Goal: Task Accomplishment & Management: Use online tool/utility

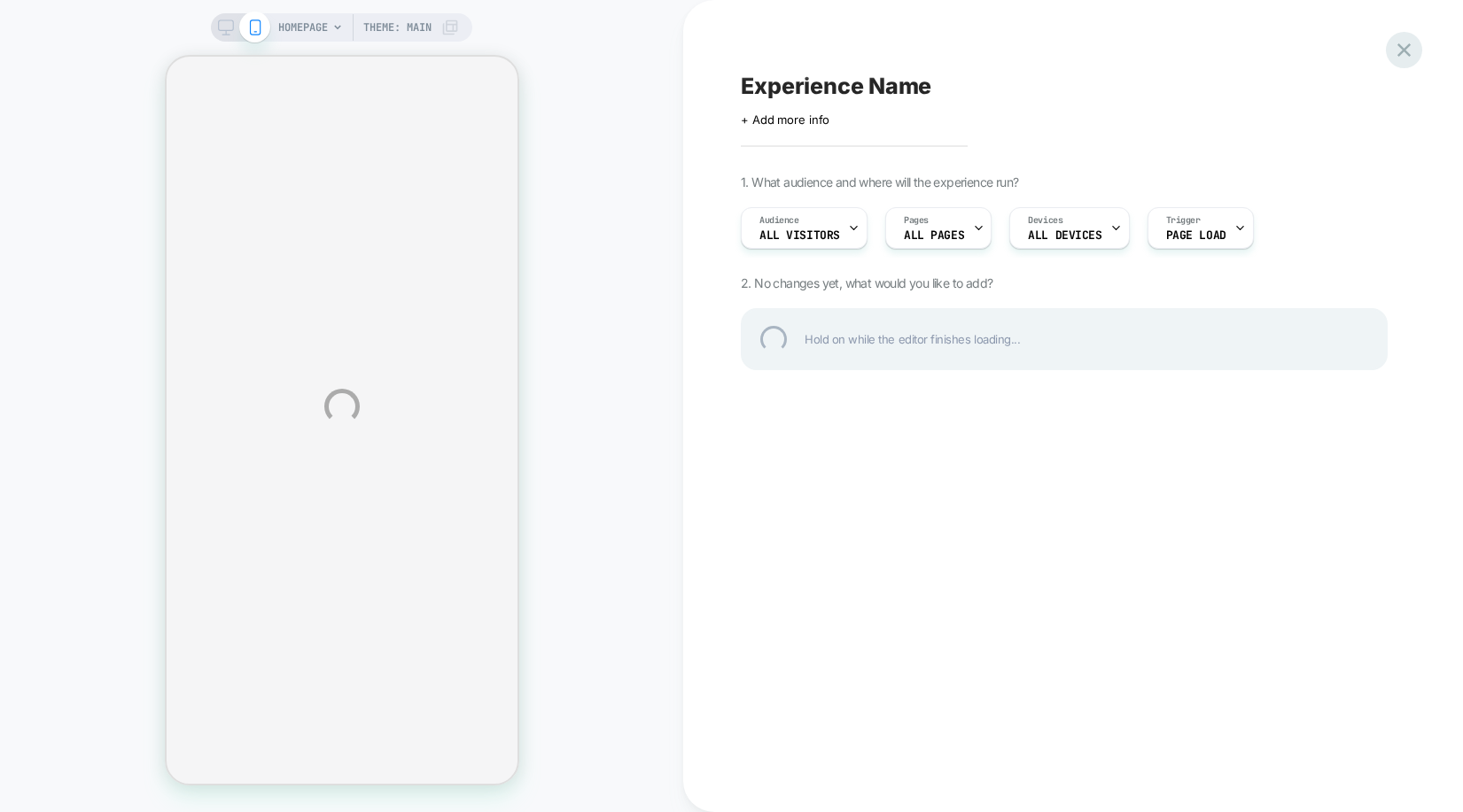
click at [1408, 47] on div at bounding box center [1404, 50] width 36 height 36
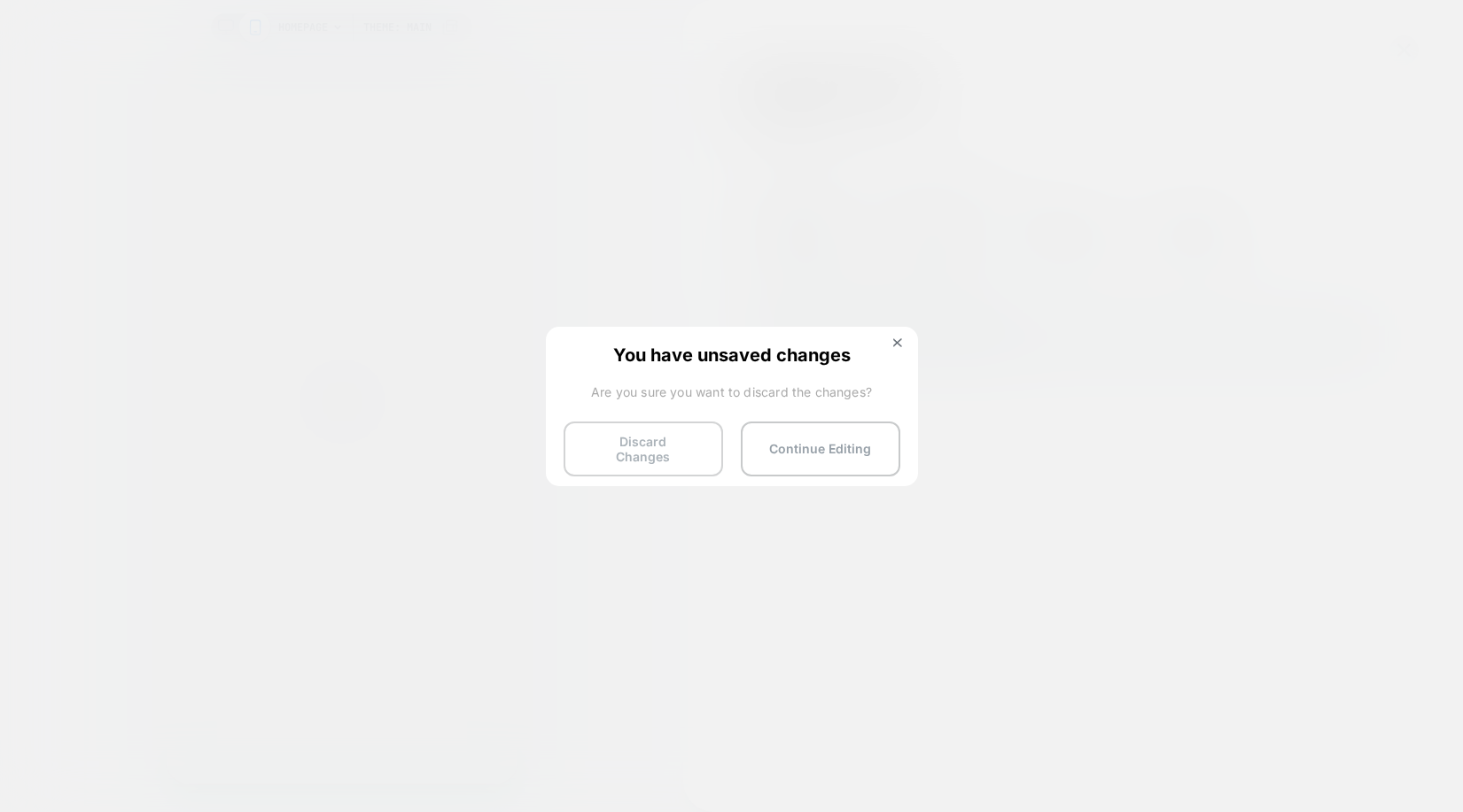
click at [671, 448] on button "Discard Changes" at bounding box center [643, 449] width 160 height 55
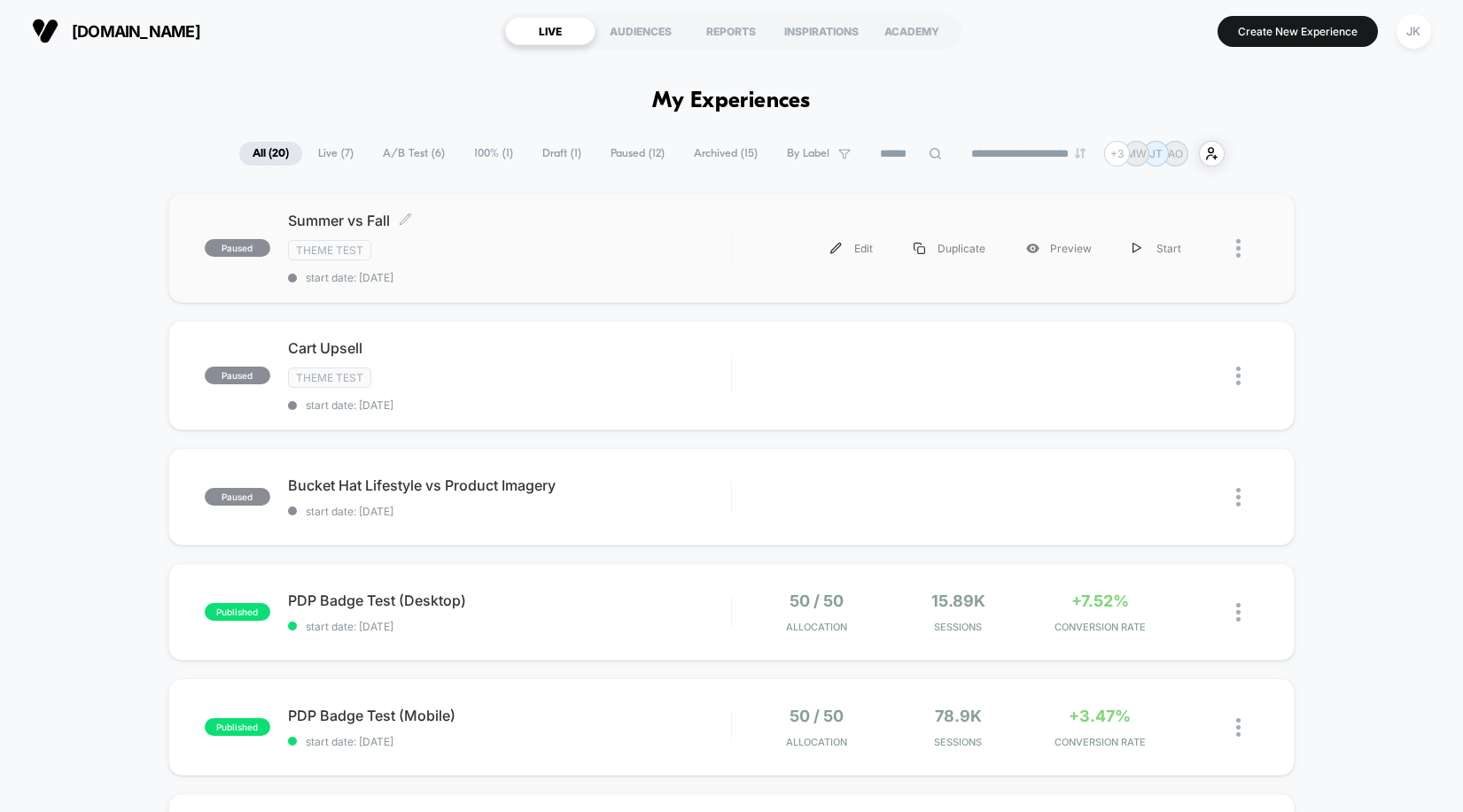
click at [497, 231] on div "Summer vs Fall Click to edit experience details Click to edit experience detail…" at bounding box center [509, 248] width 443 height 73
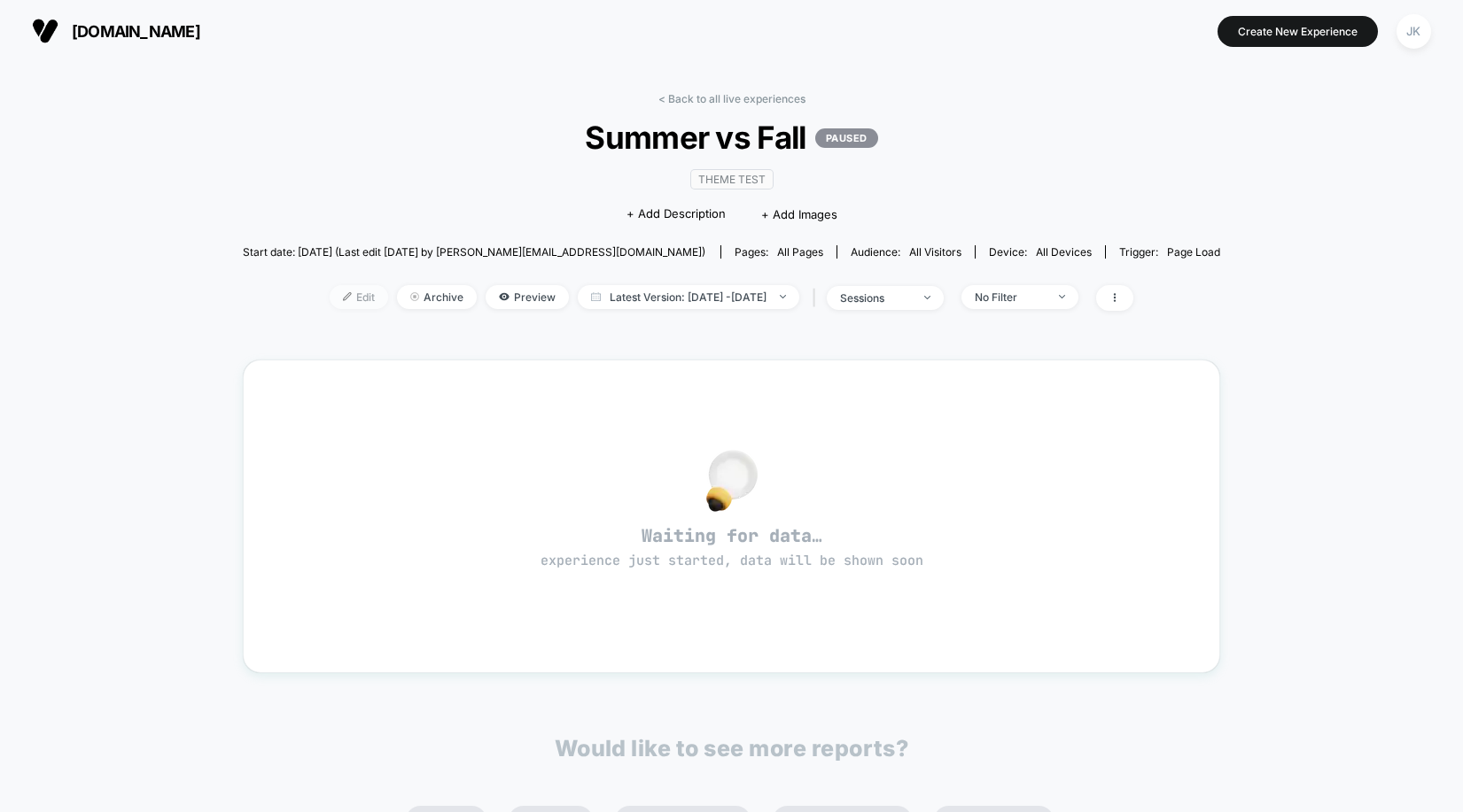
click at [343, 296] on img at bounding box center [346, 296] width 9 height 9
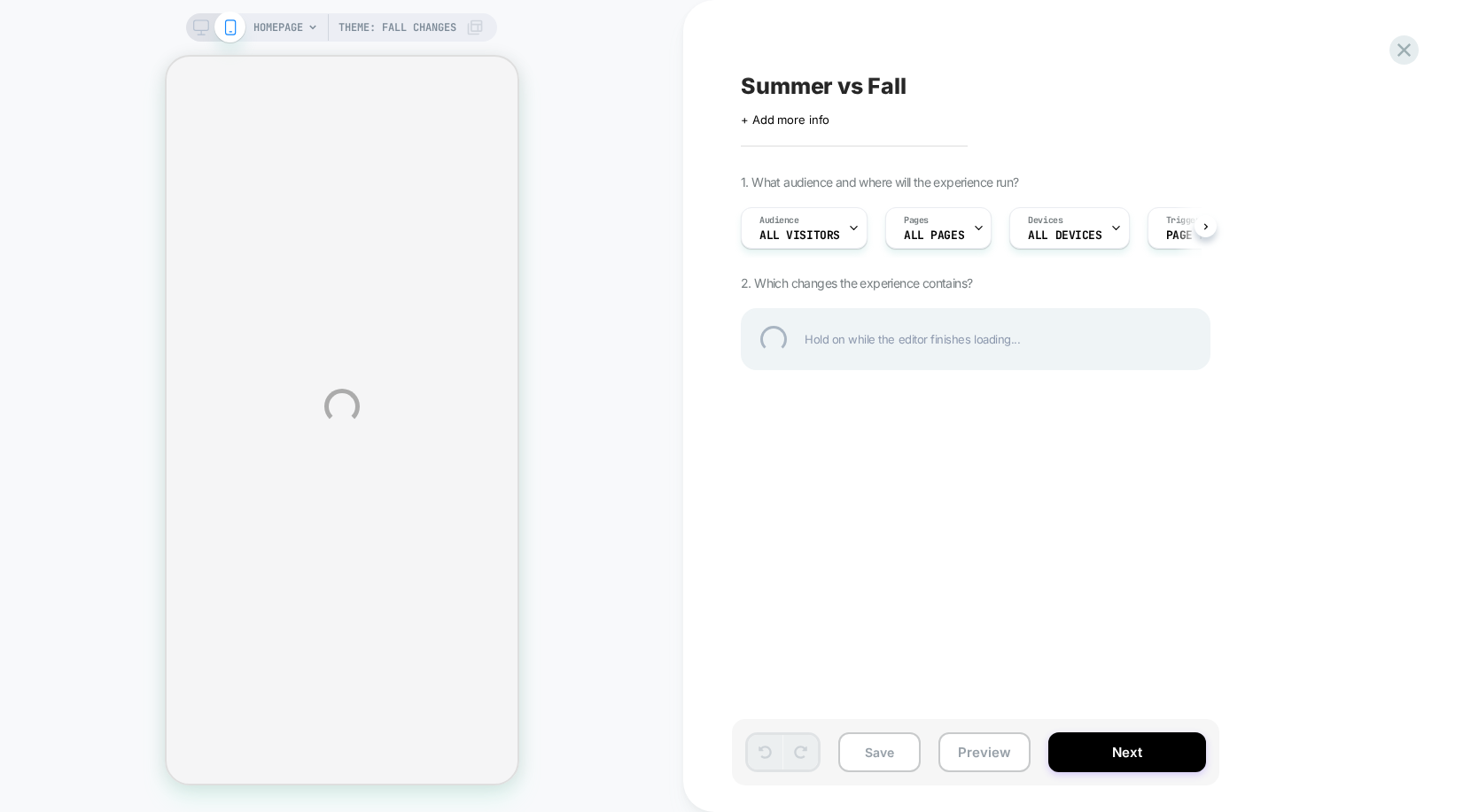
click at [1119, 751] on div "HOMEPAGE Theme: Fall Changes Summer vs Fall Click to edit experience details + …" at bounding box center [731, 406] width 1463 height 812
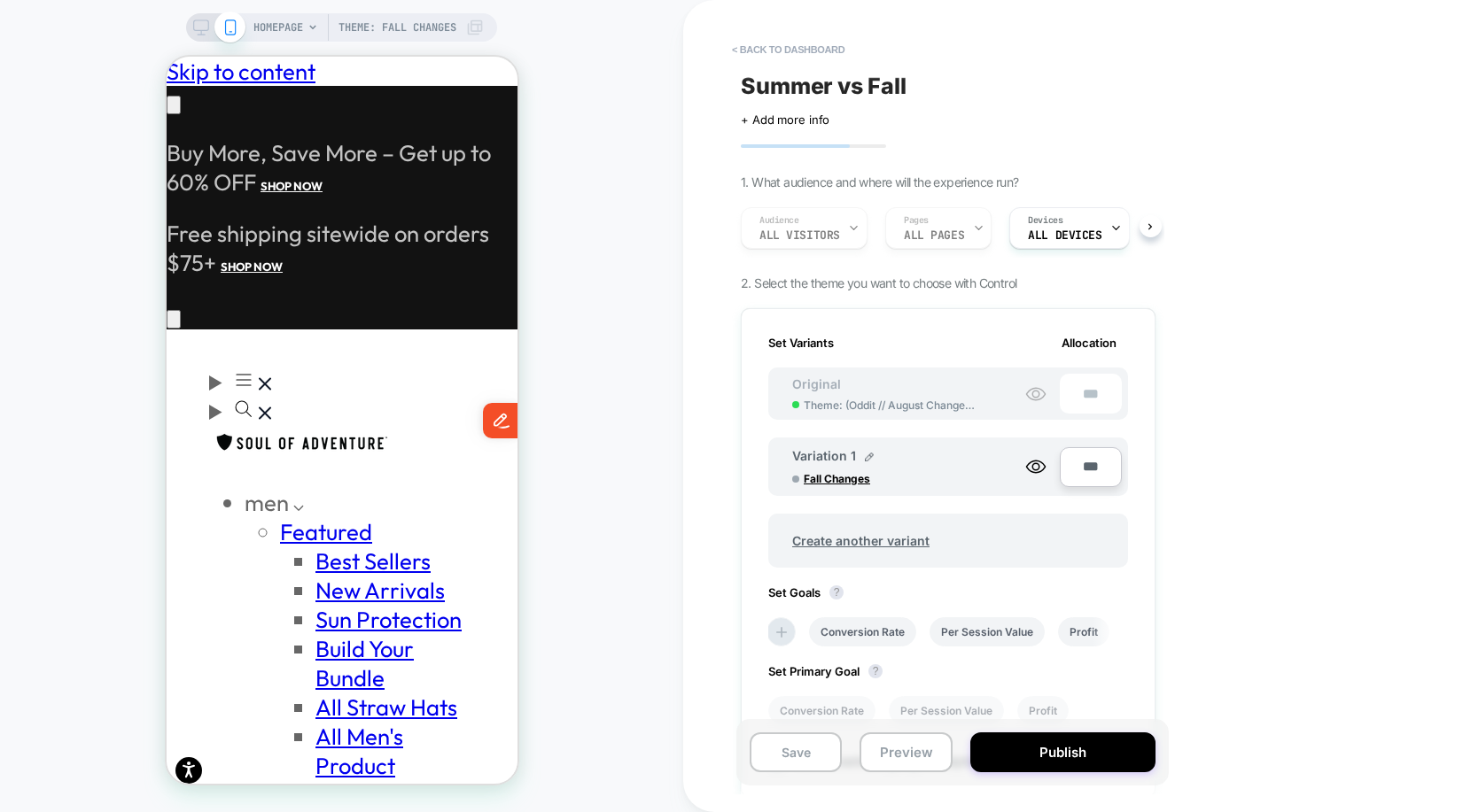
click at [1119, 751] on button "Publish" at bounding box center [1063, 753] width 186 height 40
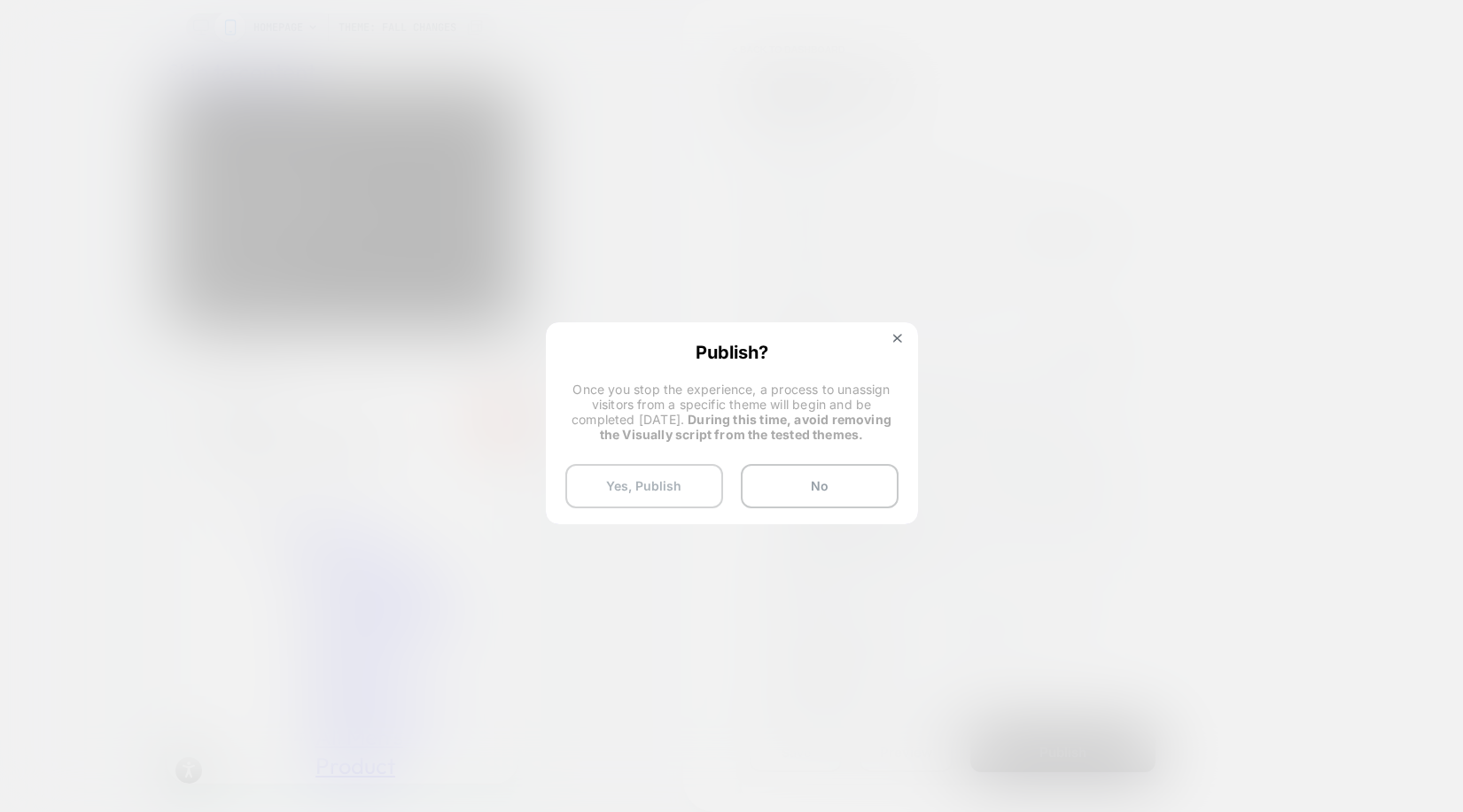
click at [685, 494] on button "Yes, Publish" at bounding box center [644, 486] width 158 height 44
